Goal: Use online tool/utility: Utilize a website feature to perform a specific function

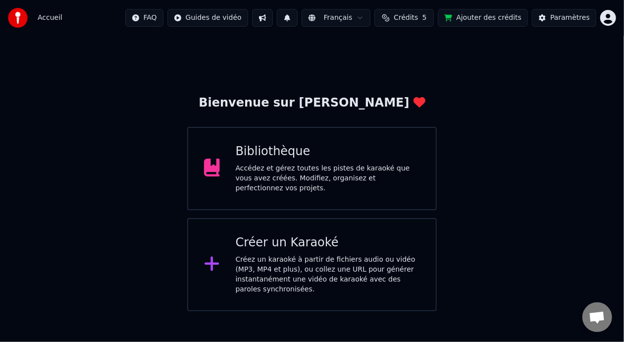
click at [334, 179] on div "Accédez et gérez toutes les pistes de karaoké que vous avez créées. Modifiez, o…" at bounding box center [328, 179] width 185 height 30
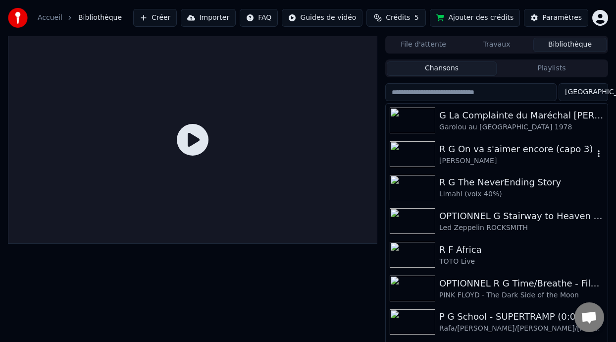
click at [484, 157] on div "[PERSON_NAME]" at bounding box center [516, 161] width 155 height 10
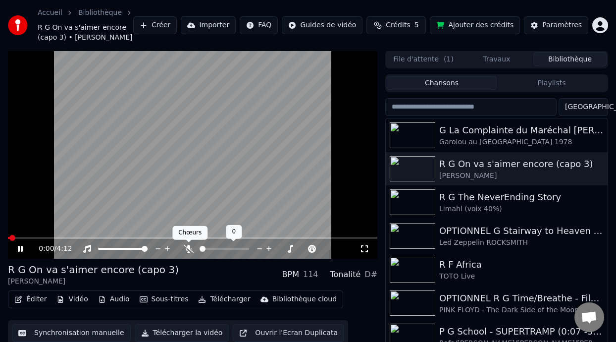
click at [185, 246] on icon at bounding box center [189, 249] width 10 height 8
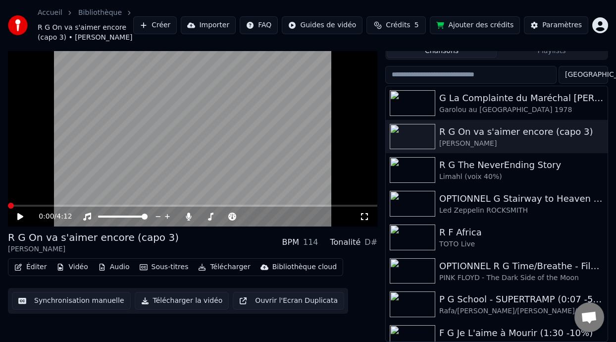
click at [363, 213] on icon at bounding box center [364, 216] width 7 height 7
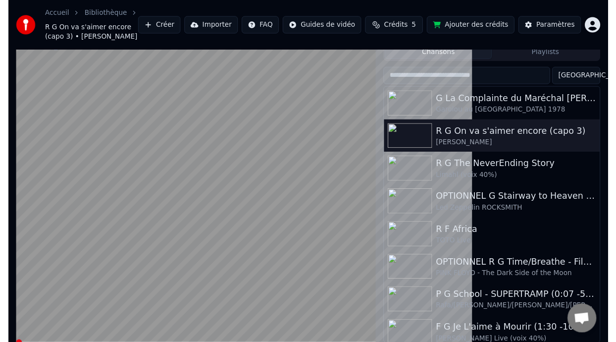
scroll to position [0, 0]
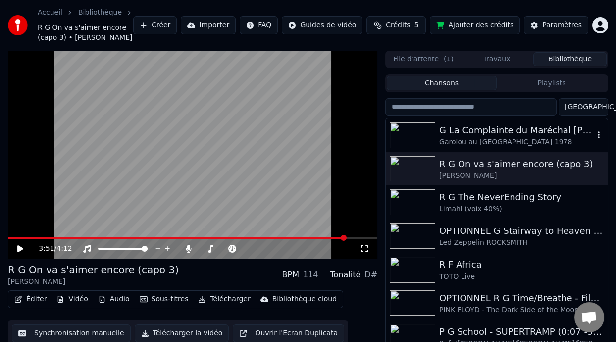
click at [518, 135] on div "G La Complainte du Maréchal [PERSON_NAME]" at bounding box center [516, 130] width 155 height 14
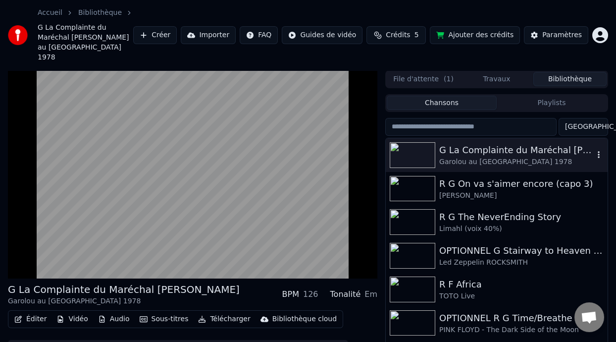
scroll to position [223, 0]
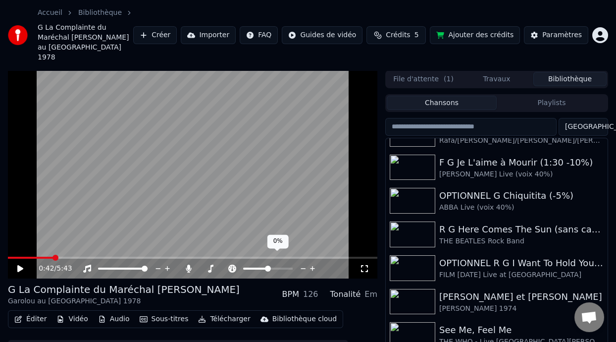
click at [266, 266] on span at bounding box center [268, 269] width 6 height 6
click at [264, 268] on span at bounding box center [253, 269] width 20 height 2
click at [19, 265] on icon at bounding box center [20, 268] width 6 height 7
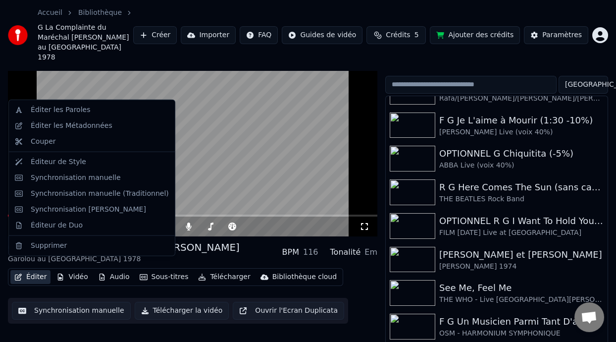
click at [41, 270] on button "Éditer" at bounding box center [30, 277] width 40 height 14
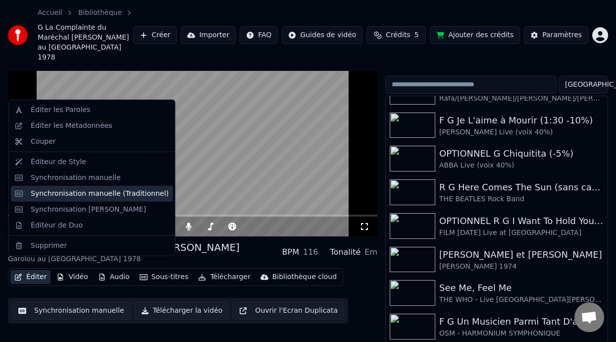
click at [125, 193] on div "Synchronisation manuelle (Traditionnel)" at bounding box center [100, 194] width 138 height 10
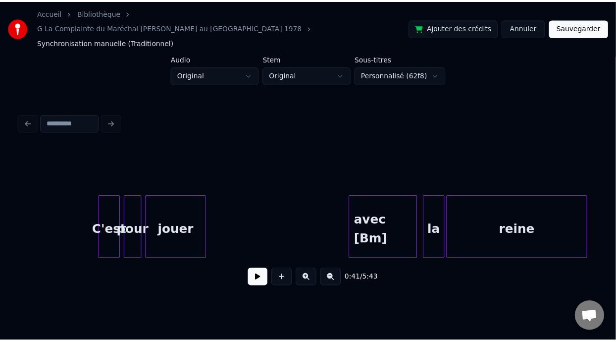
scroll to position [0, 4453]
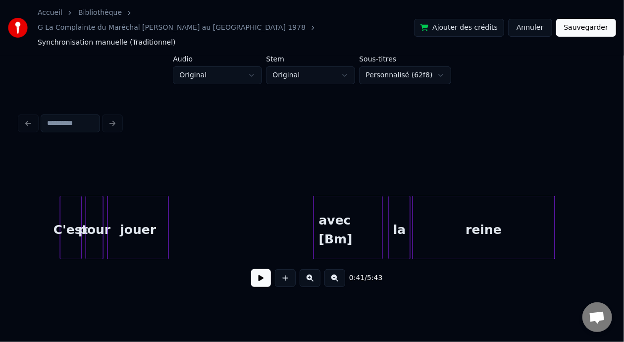
click at [366, 218] on div "avec [Bm]" at bounding box center [348, 229] width 68 height 67
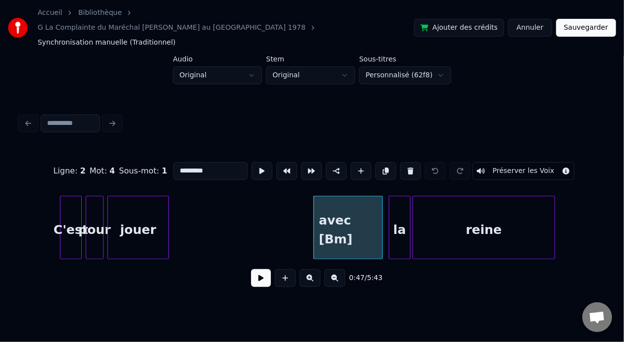
click at [181, 162] on input "*********" at bounding box center [210, 171] width 74 height 18
type input "*********"
click at [595, 20] on button "Sauvegarder" at bounding box center [586, 28] width 60 height 18
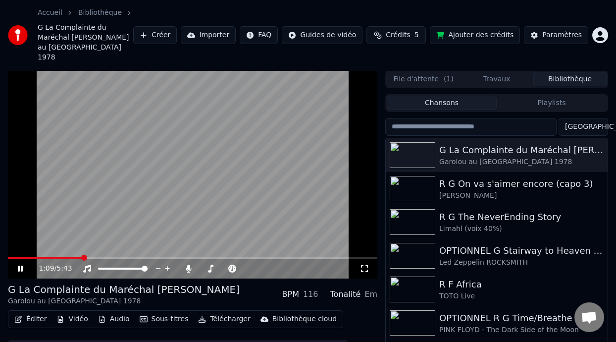
scroll to position [42, 0]
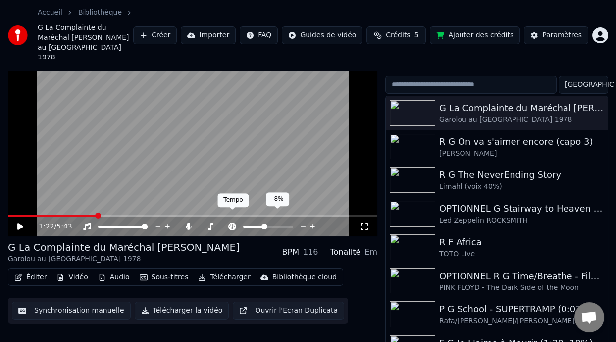
click at [232, 211] on span at bounding box center [232, 209] width 5 height 5
click at [231, 222] on icon at bounding box center [232, 226] width 8 height 8
